Goal: Find specific page/section: Locate a particular part of the current website

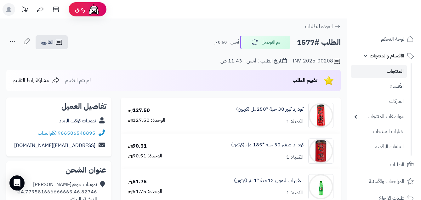
scroll to position [18, 0]
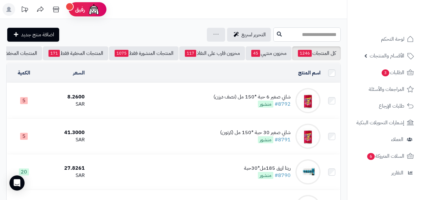
click at [304, 32] on input "text" at bounding box center [307, 34] width 67 height 14
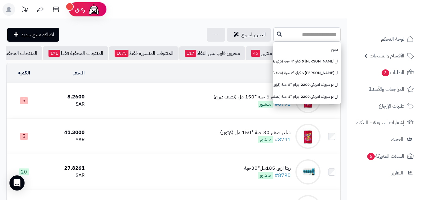
type input "*"
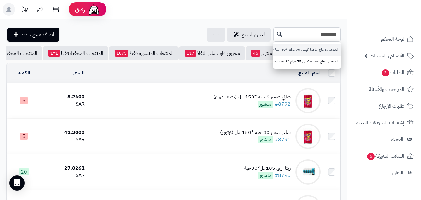
type input "********"
click at [287, 52] on link "اندومى دجاج خاصة كيس 75جرام *60 حبة (كرتون)" at bounding box center [307, 50] width 67 height 12
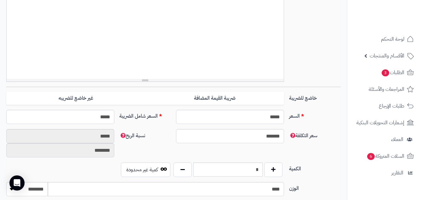
scroll to position [212, 0]
